Goal: Task Accomplishment & Management: Manage account settings

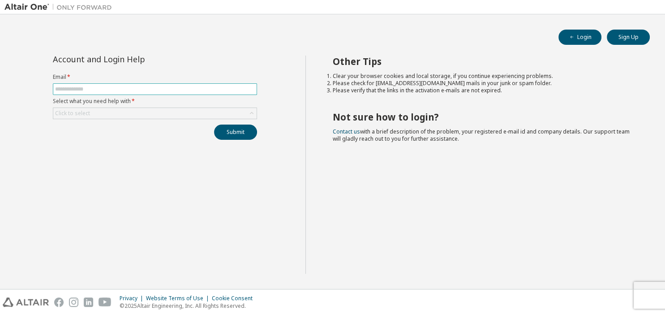
click at [109, 88] on input "text" at bounding box center [155, 89] width 200 height 7
type input "**********"
click at [111, 113] on div "Click to select" at bounding box center [154, 113] width 203 height 11
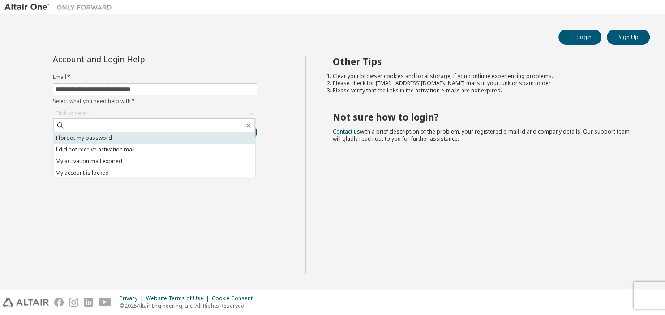
click at [111, 139] on li "I forgot my password" at bounding box center [153, 138] width 201 height 12
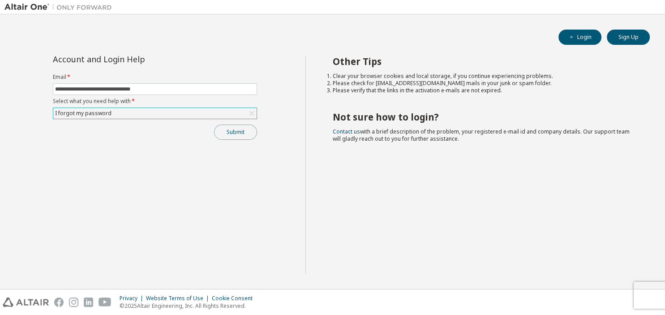
click at [246, 130] on button "Submit" at bounding box center [235, 131] width 43 height 15
click at [246, 130] on div "Submit" at bounding box center [155, 131] width 204 height 15
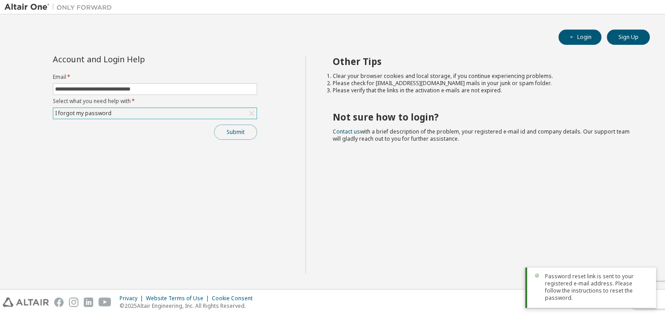
click at [246, 130] on button "Submit" at bounding box center [235, 131] width 43 height 15
click at [246, 130] on div "Submit" at bounding box center [155, 131] width 204 height 15
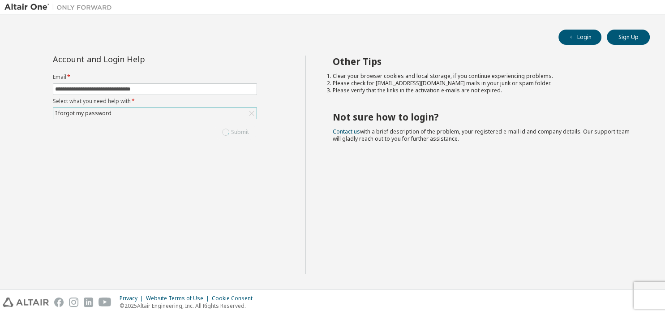
click at [353, 184] on div "Other Tips Clear your browser cookies and local storage, if you continue experi…" at bounding box center [482, 165] width 355 height 218
